Goal: Find specific page/section: Find specific page/section

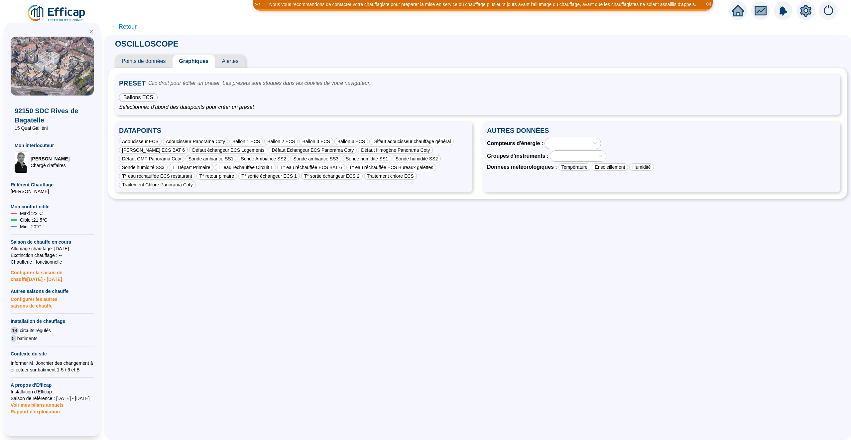
click at [736, 11] on icon "home" at bounding box center [738, 10] width 12 height 9
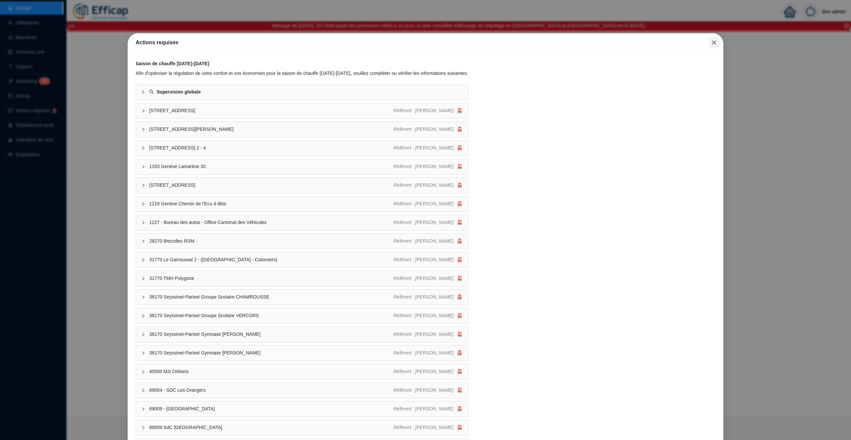
click at [715, 42] on icon "close" at bounding box center [713, 42] width 5 height 5
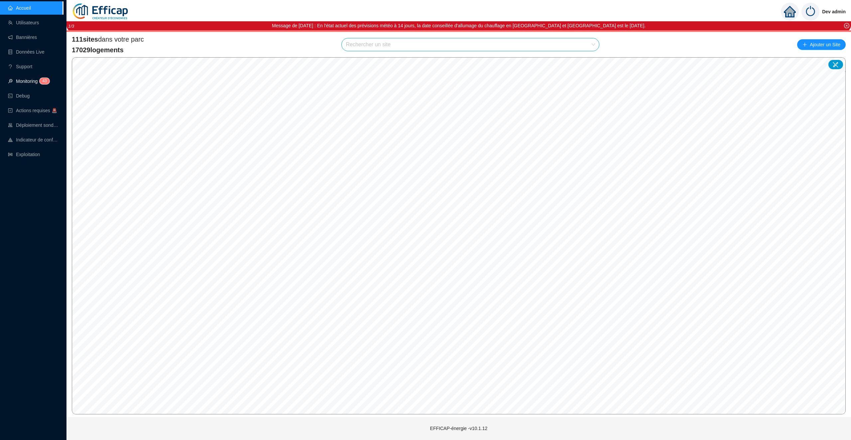
click at [19, 83] on link "Monitoring 4 3" at bounding box center [28, 80] width 40 height 5
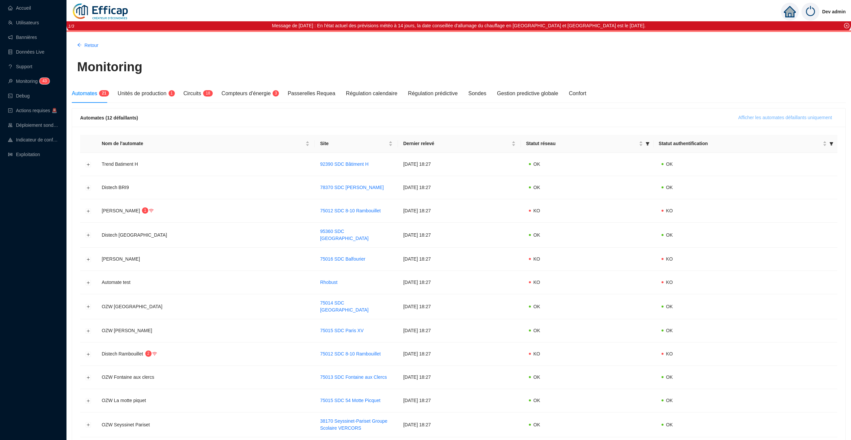
click at [769, 116] on span "Afficher les automates défaillants uniquement" at bounding box center [785, 117] width 94 height 7
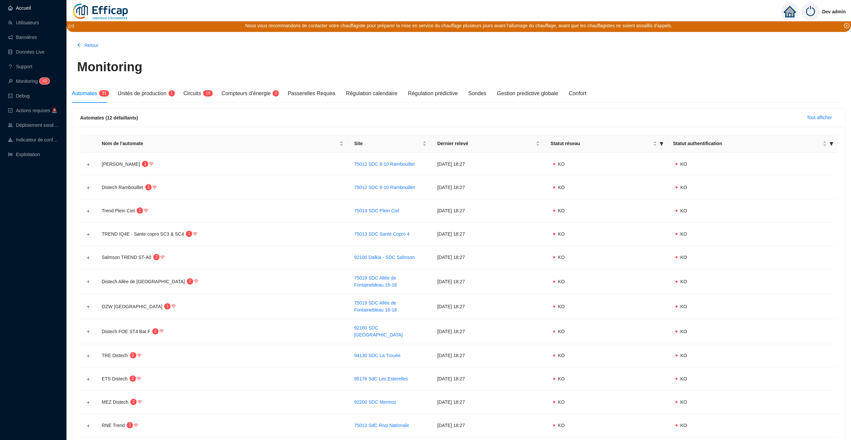
click at [25, 10] on link "Accueil" at bounding box center [19, 7] width 23 height 5
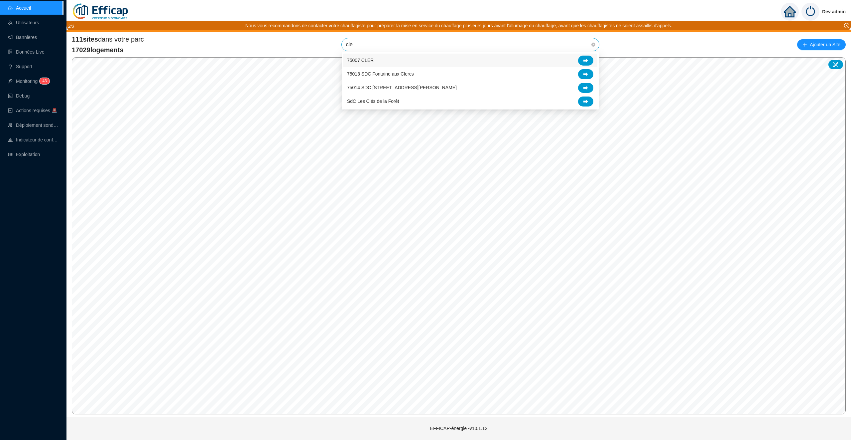
type input "cles"
click at [590, 59] on div at bounding box center [585, 61] width 15 height 10
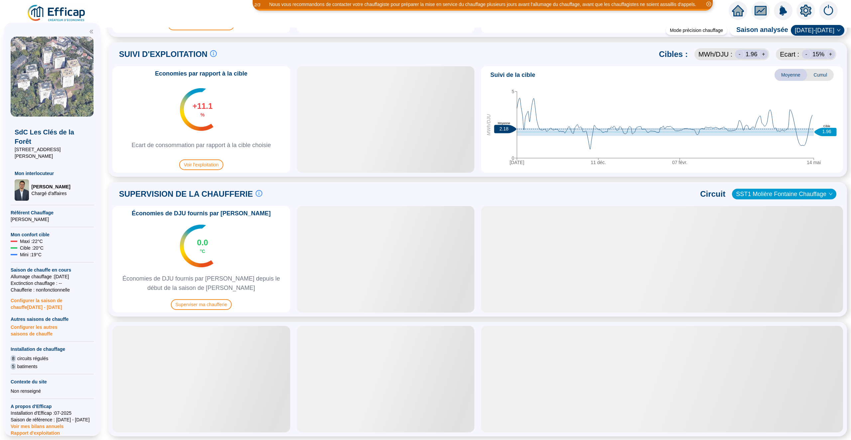
scroll to position [294, 0]
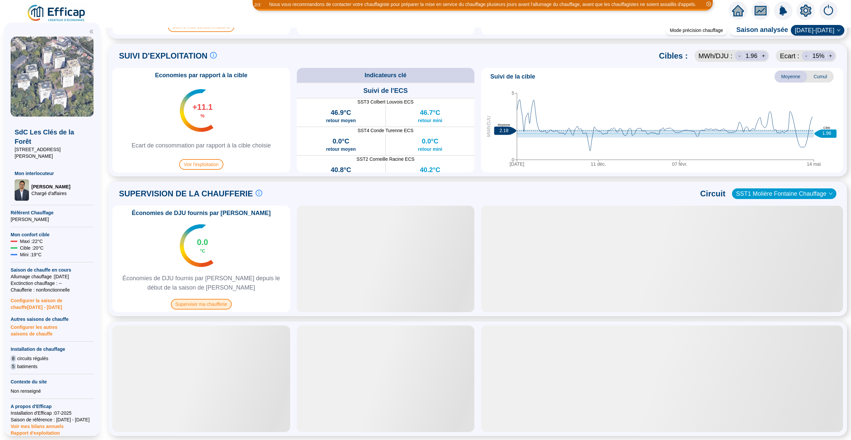
click at [196, 306] on span "Superviser ma chaufferie" at bounding box center [201, 304] width 61 height 11
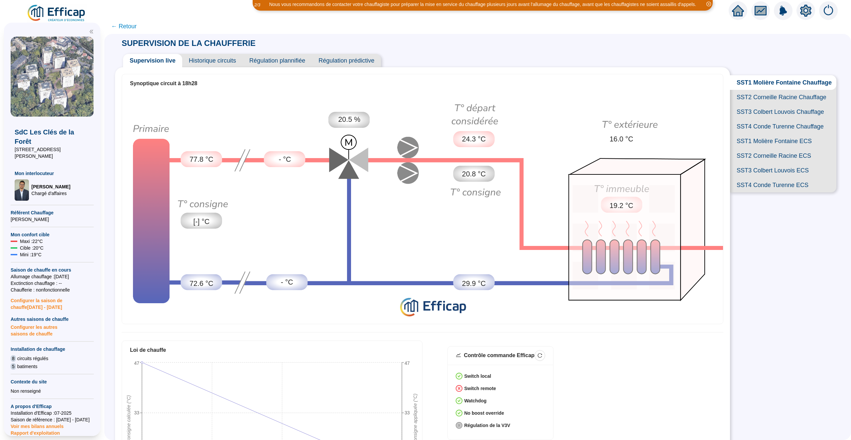
click at [790, 101] on span "SST2 Corneille Racine Chauffage" at bounding box center [783, 97] width 106 height 15
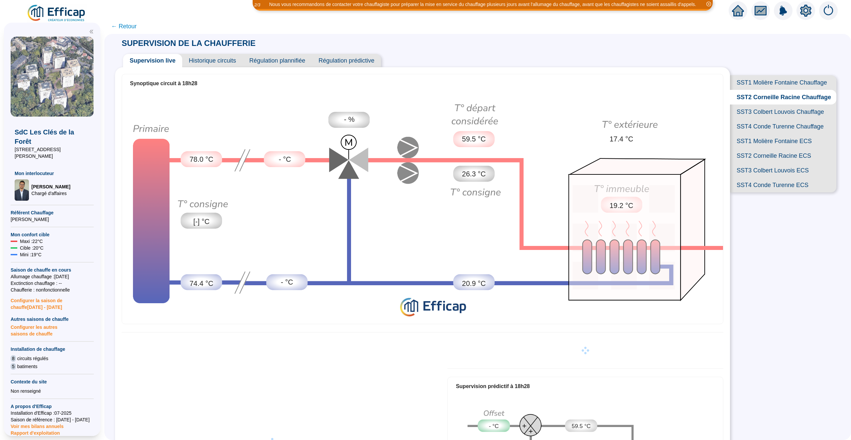
click at [219, 59] on span "Historique circuits" at bounding box center [212, 60] width 61 height 13
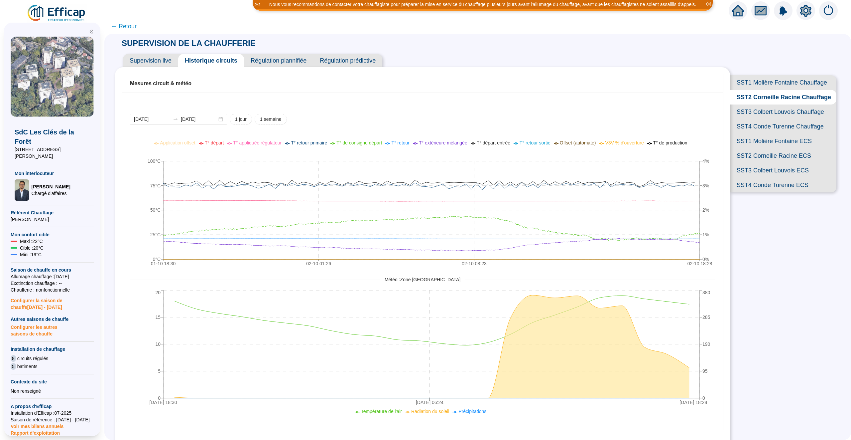
click at [777, 111] on span "SST3 Colbert Louvois Chauffage" at bounding box center [783, 111] width 106 height 15
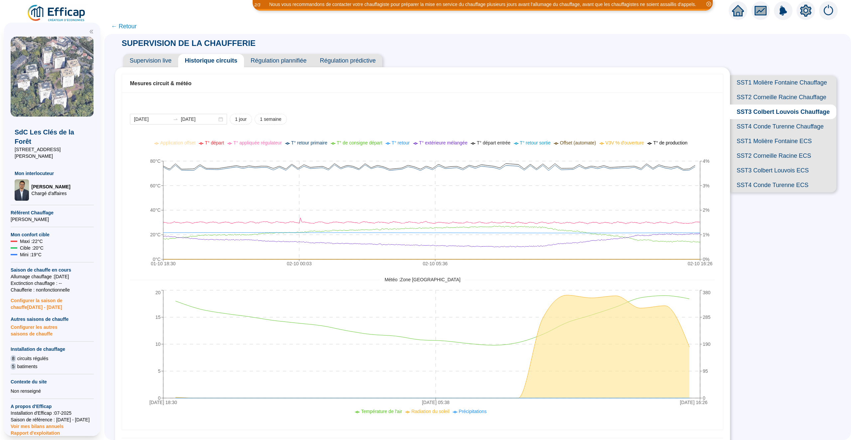
click at [773, 128] on span "SST4 Conde Turenne Chauffage" at bounding box center [783, 126] width 106 height 15
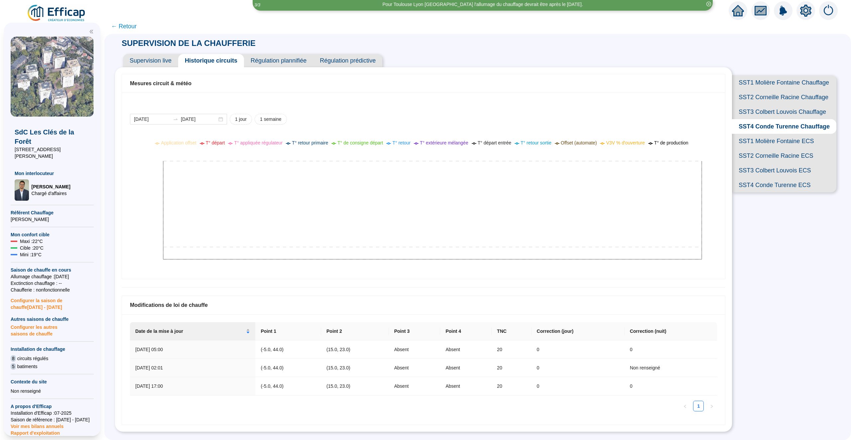
click at [760, 111] on span "SST3 Colbert Louvois Chauffage" at bounding box center [784, 111] width 104 height 15
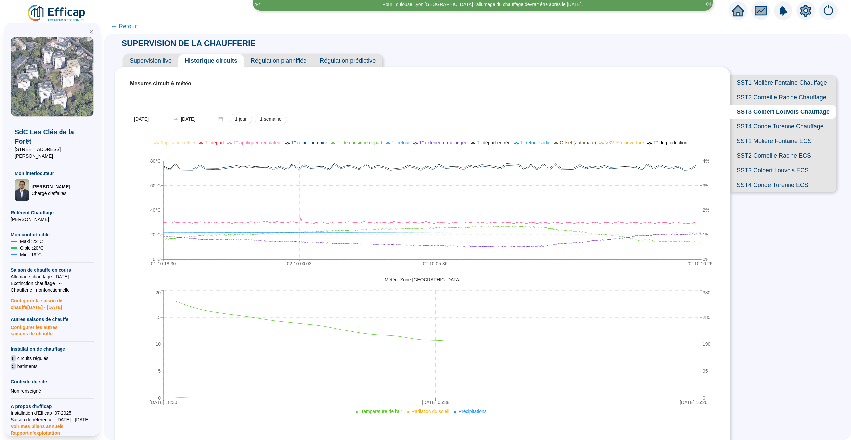
click at [765, 100] on span "SST2 Corneille Racine Chauffage" at bounding box center [783, 97] width 106 height 15
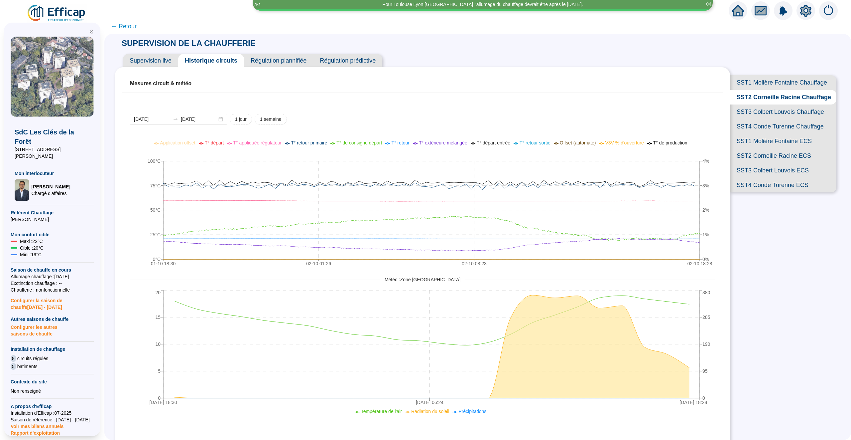
click at [768, 82] on span "SST1 Molière Fontaine Chauffage" at bounding box center [783, 82] width 106 height 15
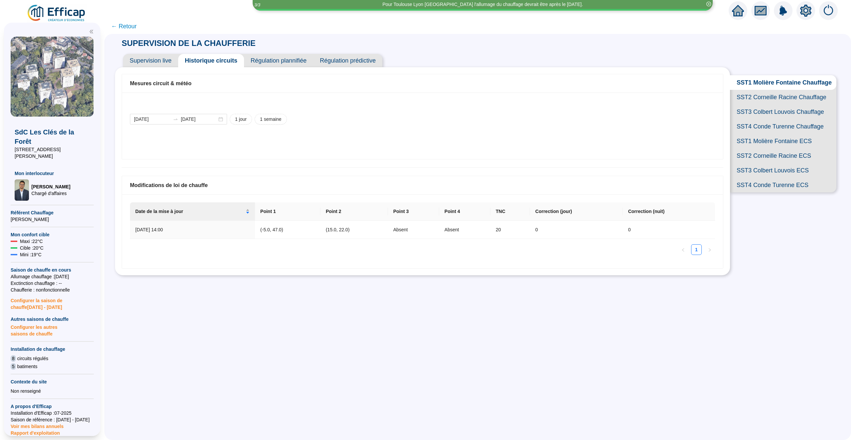
click at [768, 118] on span "SST3 Colbert Louvois Chauffage" at bounding box center [783, 111] width 106 height 15
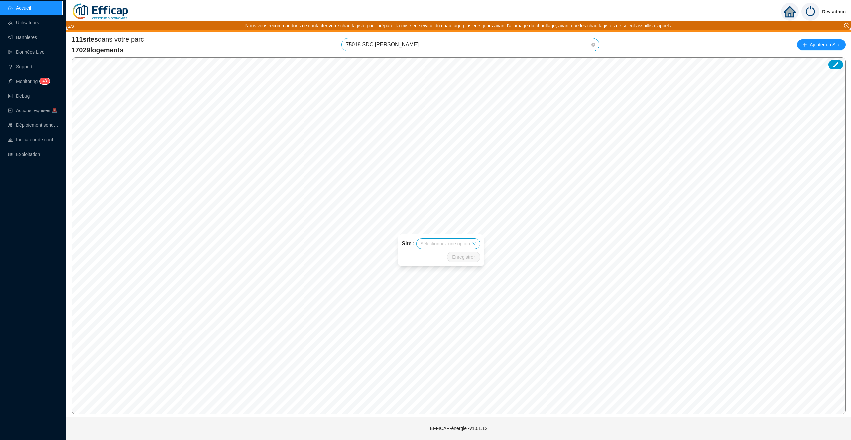
click at [406, 51] on div "111 sites dans votre parc 17029 logements 75018 SDC [PERSON_NAME][GEOGRAPHIC_DA…" at bounding box center [459, 45] width 774 height 20
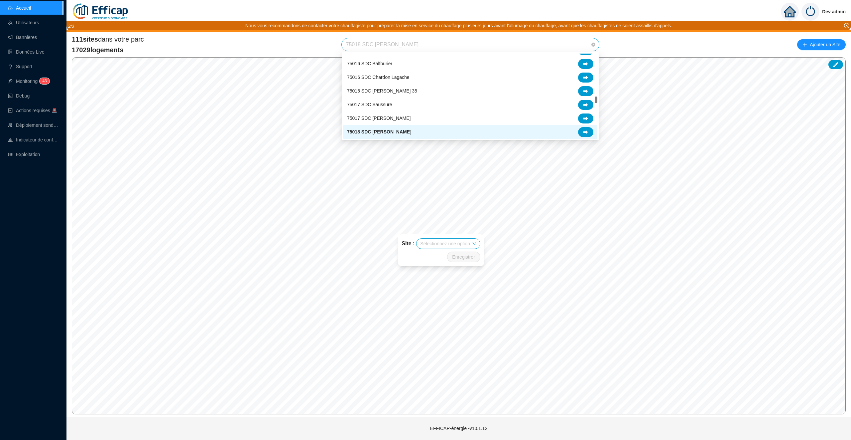
drag, startPoint x: 410, startPoint y: 44, endPoint x: 336, endPoint y: 43, distance: 73.1
click at [336, 43] on div "111 sites dans votre parc 17029 logements 75018 SDC Girard Pajol Ajouter un Site" at bounding box center [459, 45] width 774 height 20
click at [365, 43] on span "75018 SDC [PERSON_NAME]" at bounding box center [470, 44] width 249 height 13
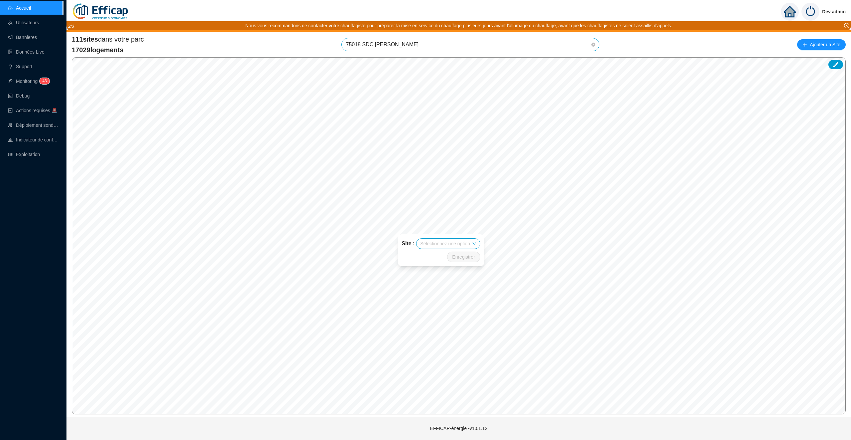
click at [302, 43] on div "111 sites dans votre parc 17029 logements 75018 SDC Girard Pajol 75018 SDC Gira…" at bounding box center [459, 45] width 774 height 20
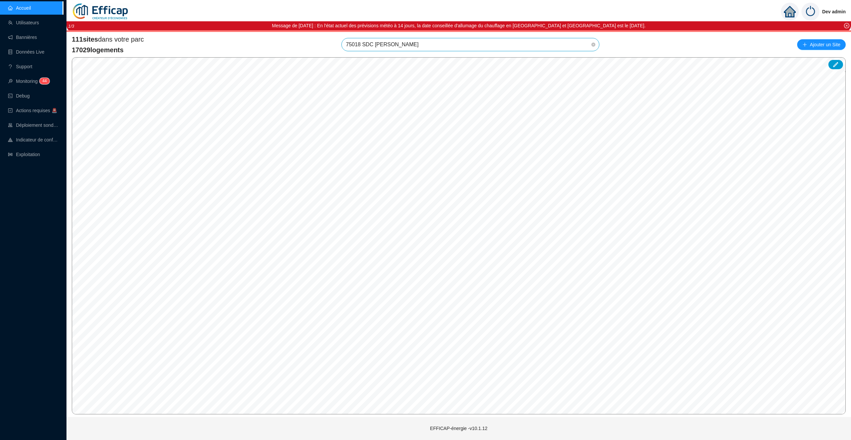
click at [408, 46] on span "75018 SDC [PERSON_NAME]" at bounding box center [470, 44] width 249 height 13
click at [420, 37] on div "111 sites dans votre parc 17029 logements 75018 SDC Girard Pajol Ajouter un Site" at bounding box center [459, 45] width 774 height 20
click at [420, 46] on span "75018 SDC [PERSON_NAME]" at bounding box center [470, 44] width 249 height 13
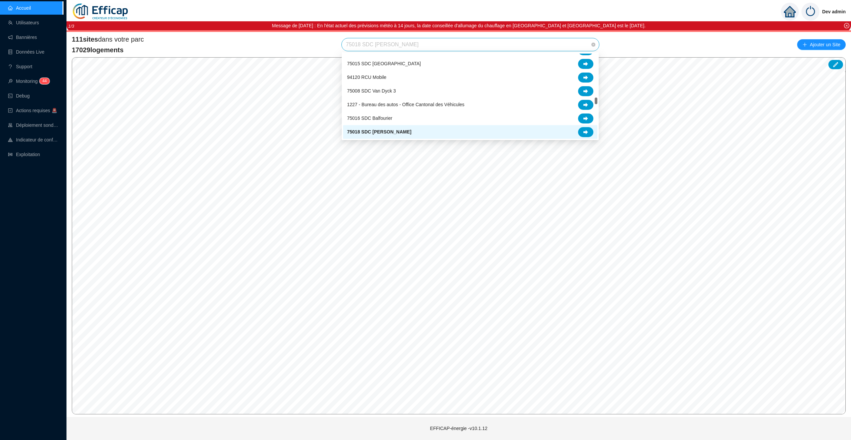
click at [428, 129] on div "75018 SDC [PERSON_NAME]" at bounding box center [470, 132] width 246 height 10
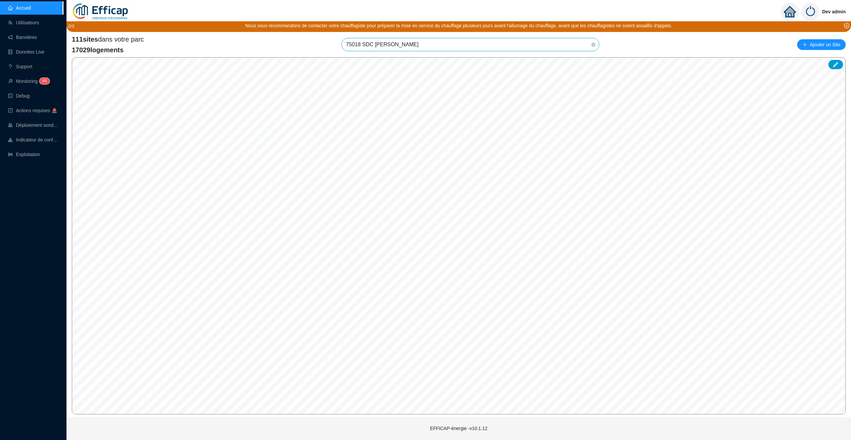
click at [424, 46] on span "75018 SDC [PERSON_NAME]" at bounding box center [470, 44] width 249 height 13
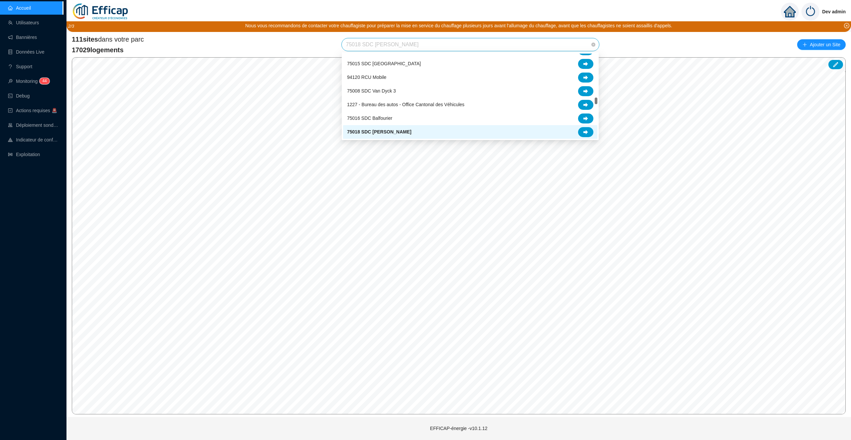
click at [423, 135] on div "75018 SDC [PERSON_NAME]" at bounding box center [470, 132] width 246 height 10
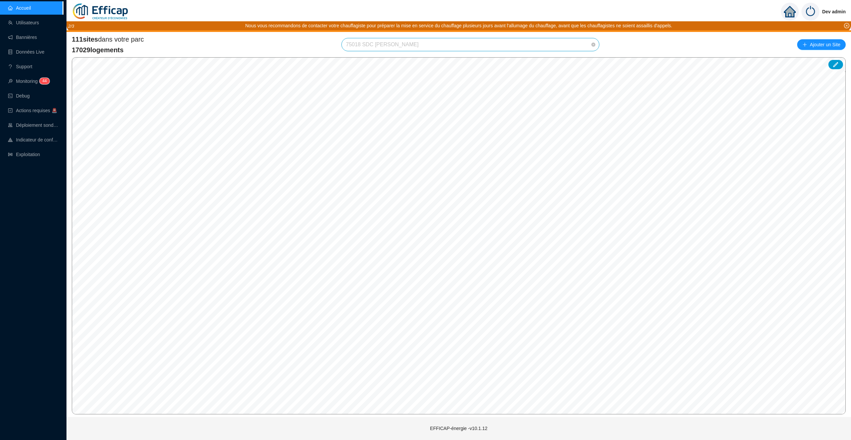
click at [456, 40] on span "75018 SDC [PERSON_NAME]" at bounding box center [470, 44] width 249 height 13
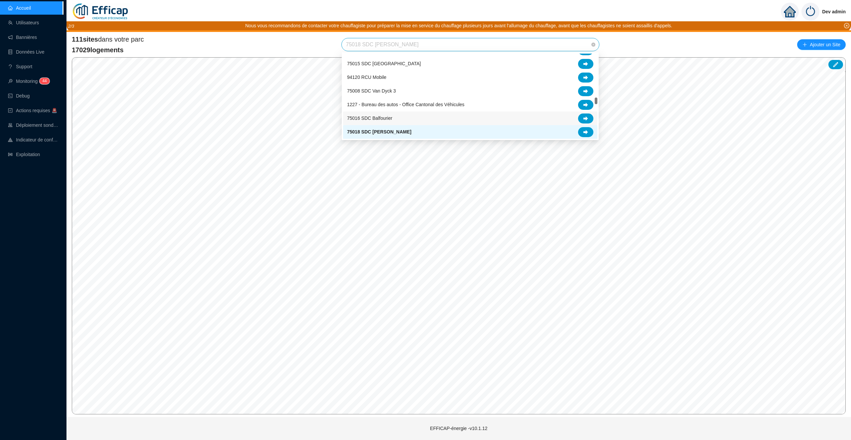
click at [427, 133] on div "75018 SDC [PERSON_NAME]" at bounding box center [470, 132] width 246 height 10
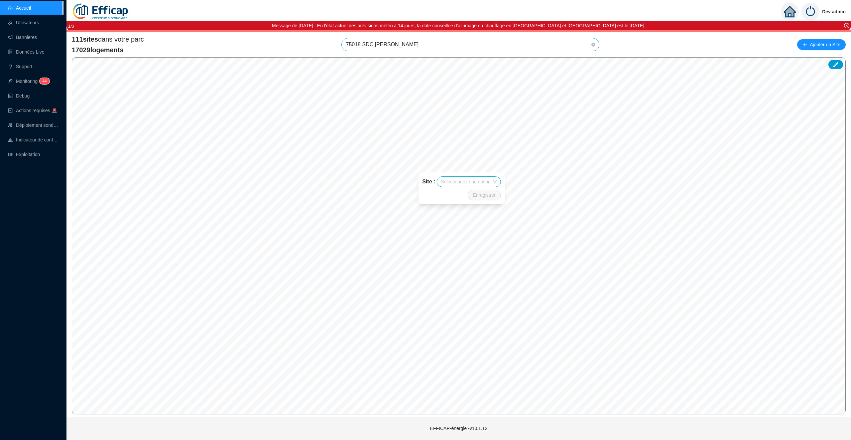
click at [416, 166] on div "Site : Sélectionnez une option Enregistrer" at bounding box center [461, 188] width 103 height 48
click at [421, 169] on div "Site : Sélectionnez une option Enregistrer" at bounding box center [461, 188] width 103 height 48
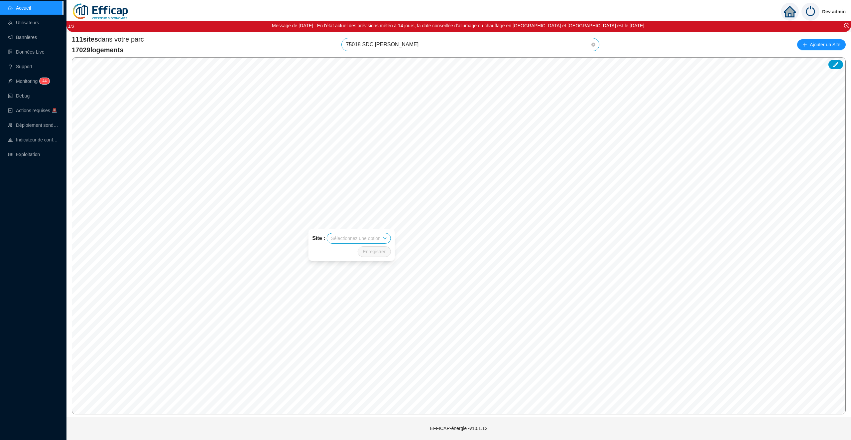
click at [365, 238] on input "search" at bounding box center [356, 238] width 50 height 10
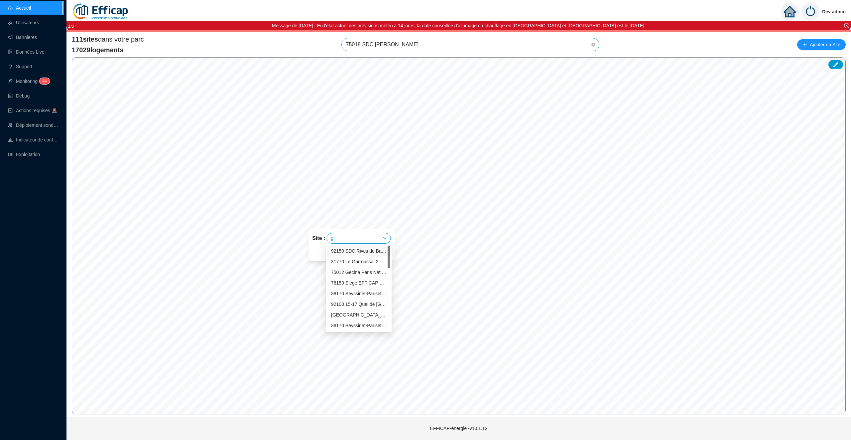
type input "gir"
click at [382, 250] on div "75018 SDC [PERSON_NAME]" at bounding box center [358, 250] width 55 height 7
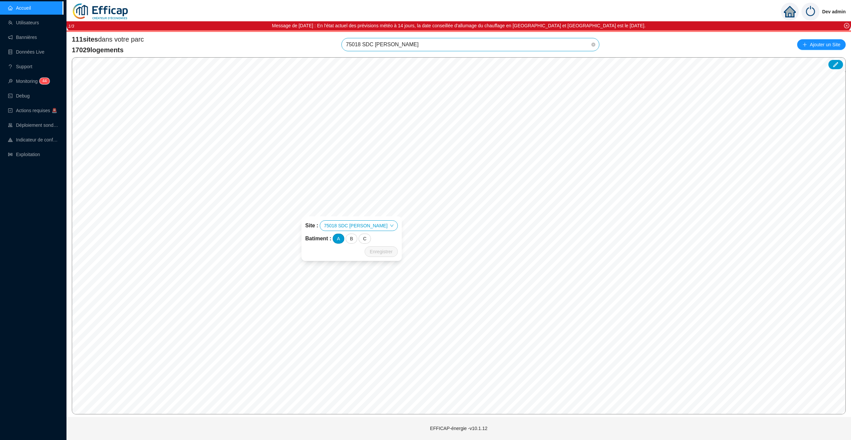
click at [344, 238] on div "A" at bounding box center [339, 238] width 12 height 10
click at [357, 238] on div "B" at bounding box center [352, 238] width 12 height 10
click at [371, 237] on div "C" at bounding box center [365, 238] width 12 height 10
click at [372, 253] on span "Enregistrer" at bounding box center [381, 251] width 23 height 8
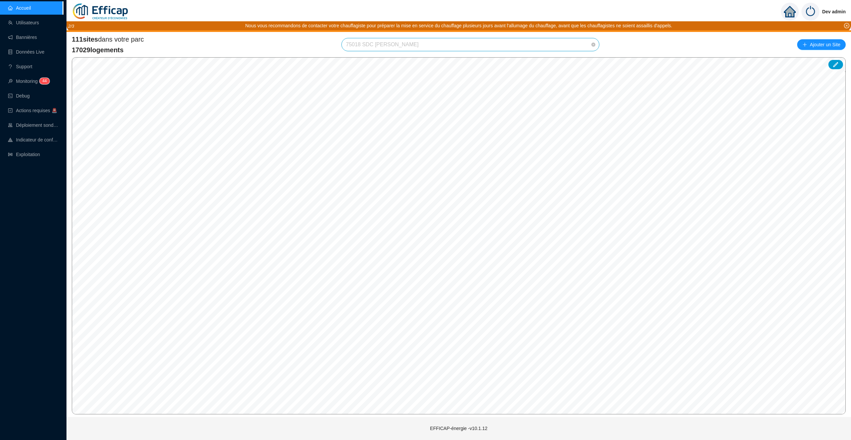
click at [413, 49] on span "75018 SDC [PERSON_NAME]" at bounding box center [470, 44] width 249 height 13
drag, startPoint x: 404, startPoint y: 43, endPoint x: 383, endPoint y: 43, distance: 21.6
click at [383, 43] on span "75018 SDC [PERSON_NAME]" at bounding box center [470, 44] width 249 height 13
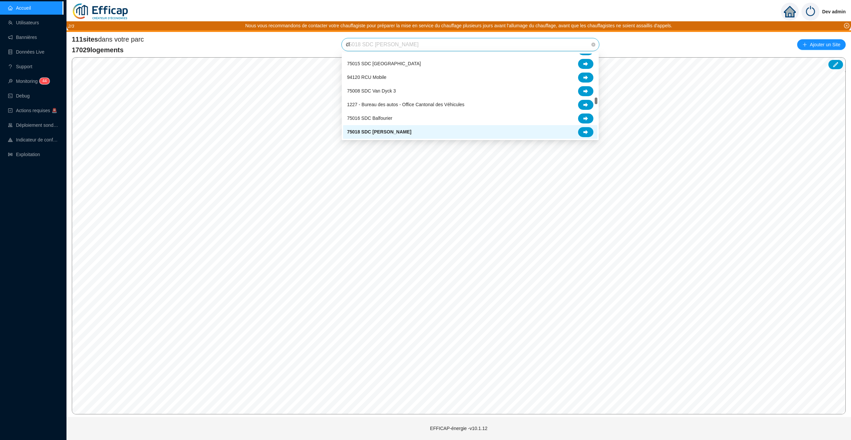
scroll to position [0, 0]
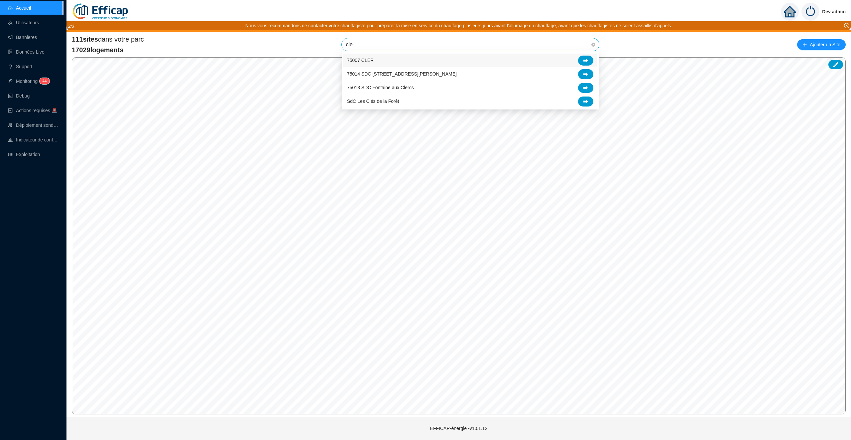
type input "cler"
click at [463, 59] on div "75007 CLER" at bounding box center [470, 61] width 246 height 10
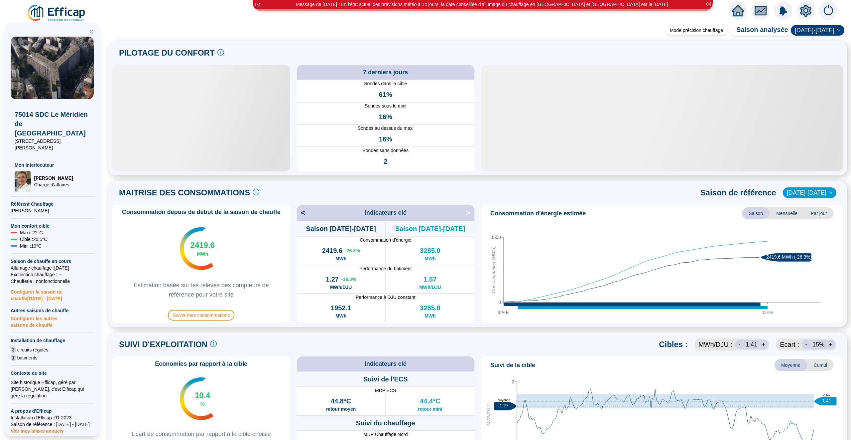
click at [733, 14] on icon "home" at bounding box center [738, 11] width 12 height 12
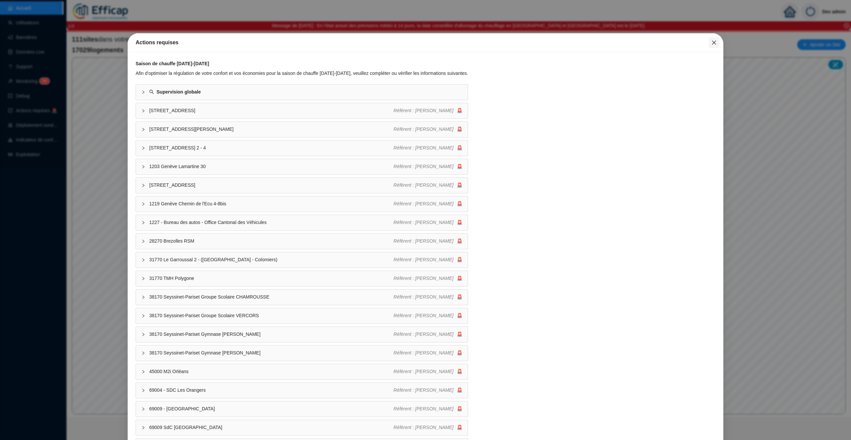
click at [716, 43] on icon "close" at bounding box center [713, 42] width 5 height 5
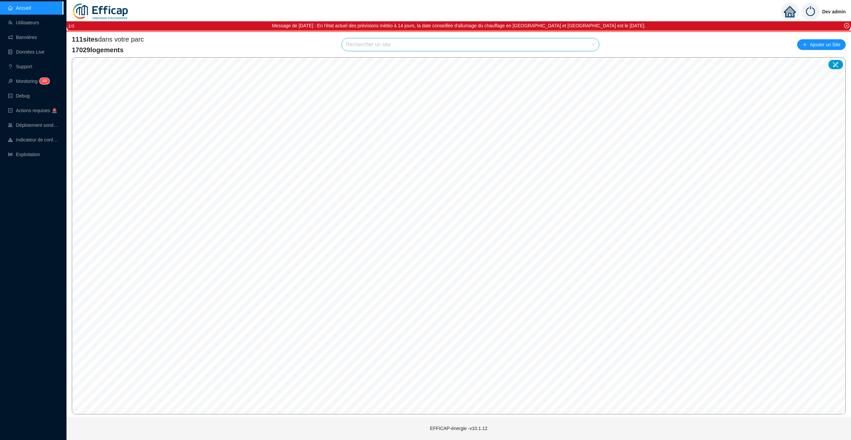
click at [451, 48] on input "search" at bounding box center [467, 44] width 243 height 13
type input "gir"
